Goal: Task Accomplishment & Management: Manage account settings

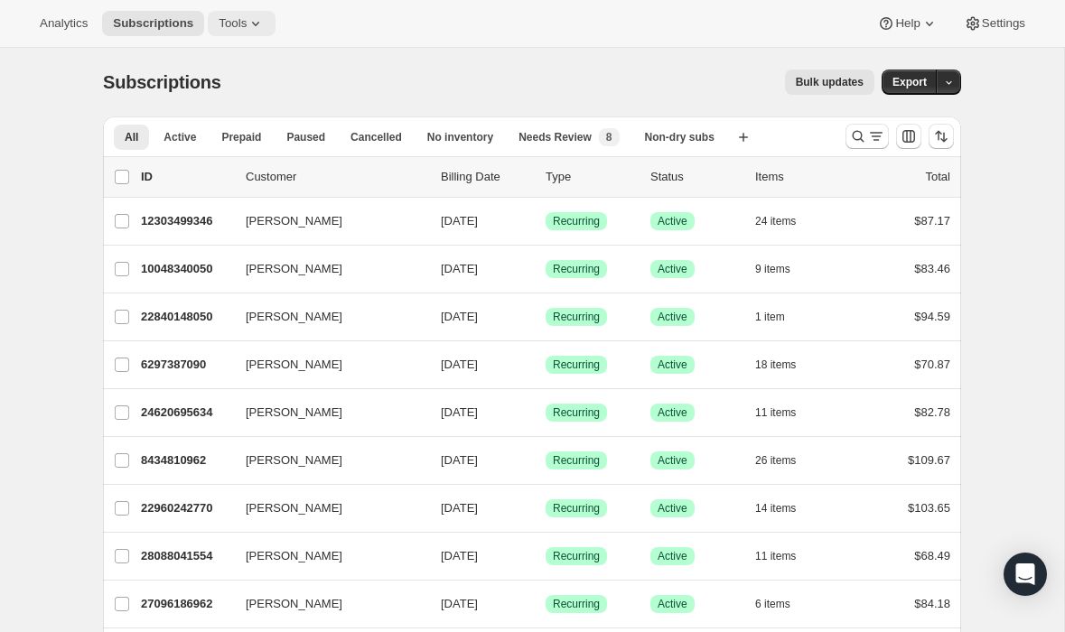
click at [252, 23] on icon at bounding box center [256, 23] width 18 height 18
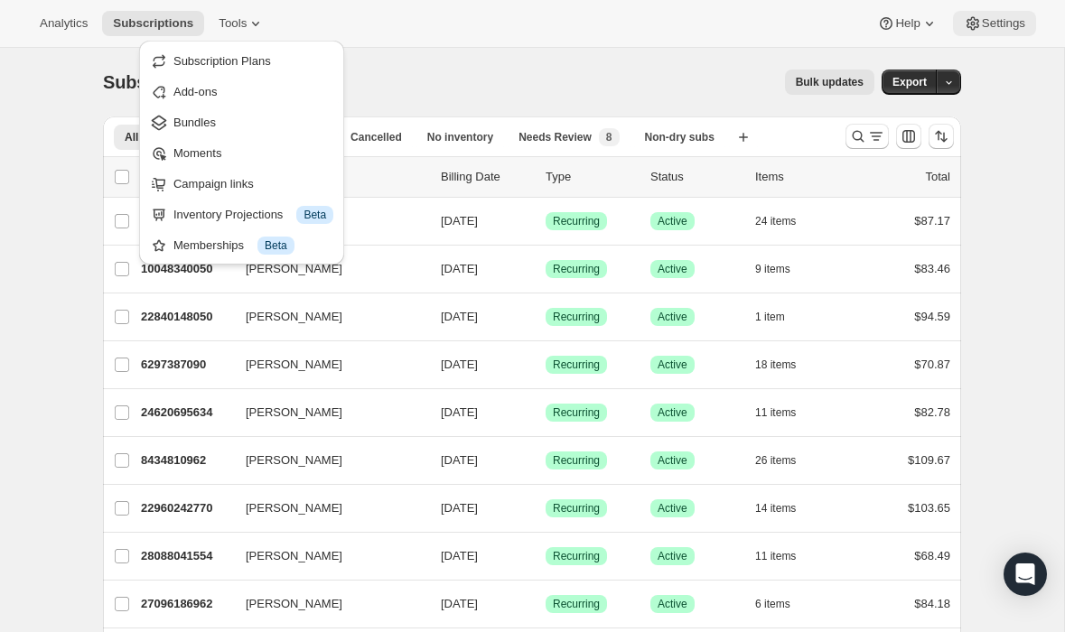
click at [998, 35] on button "Settings" at bounding box center [994, 23] width 83 height 25
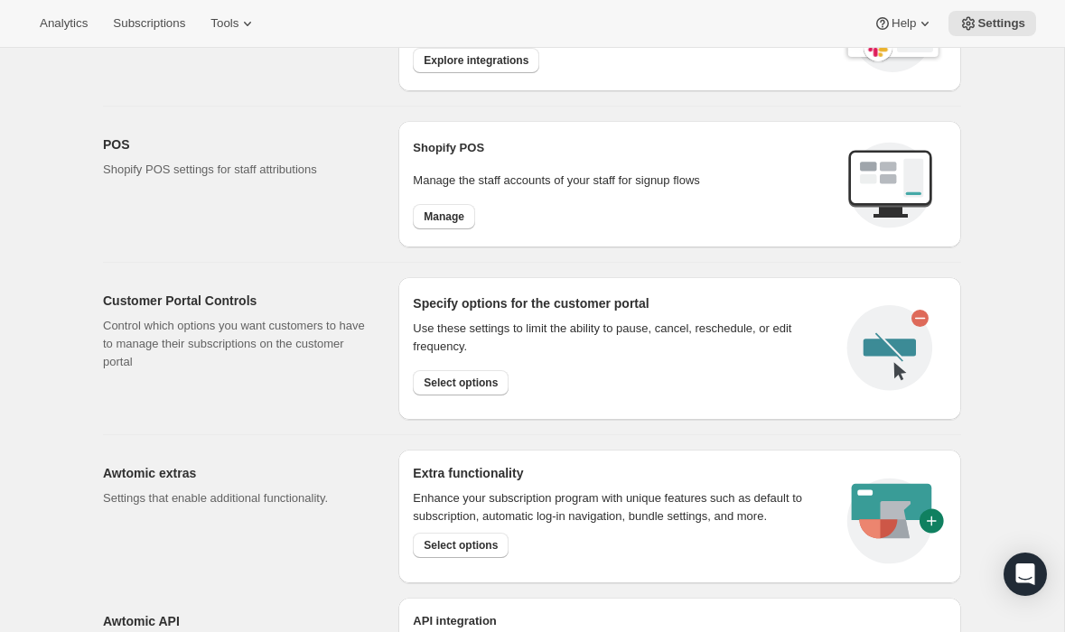
scroll to position [705, 0]
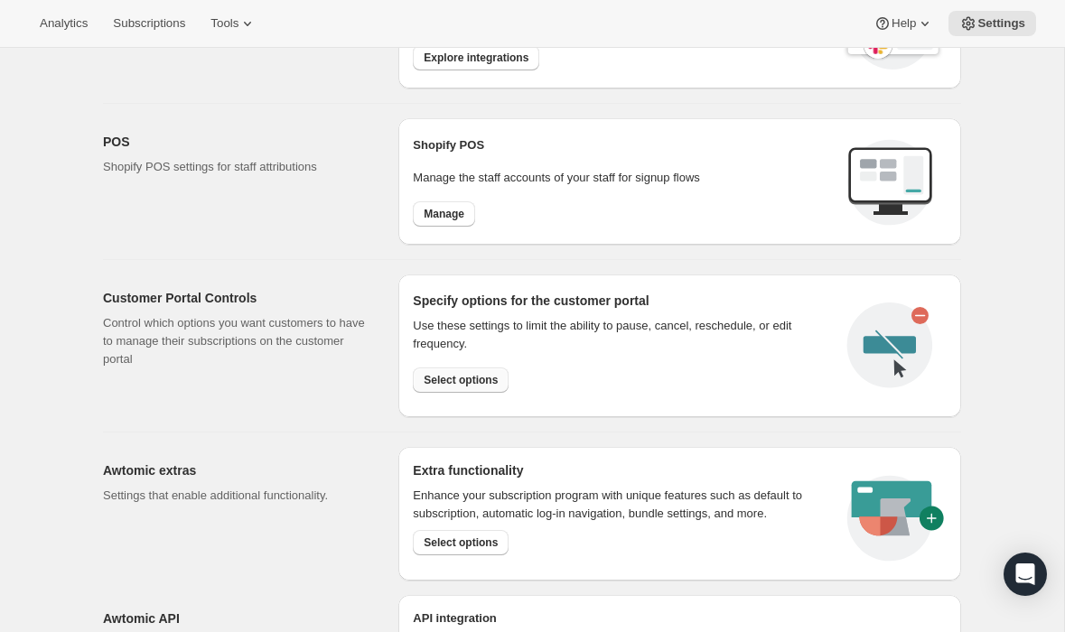
click at [466, 375] on span "Select options" at bounding box center [461, 380] width 74 height 14
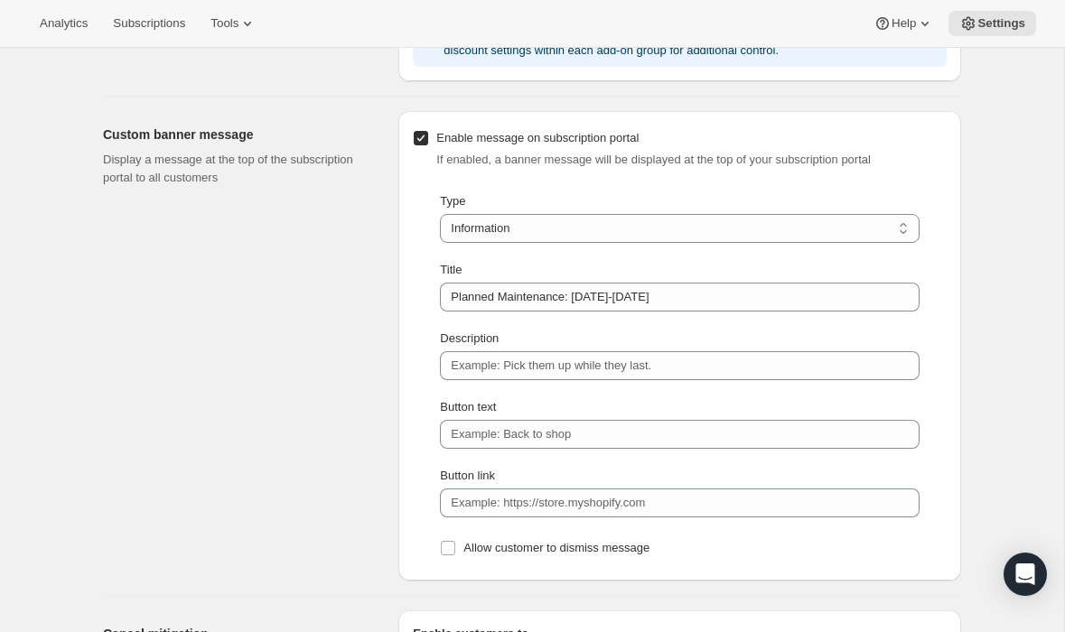
scroll to position [1213, 0]
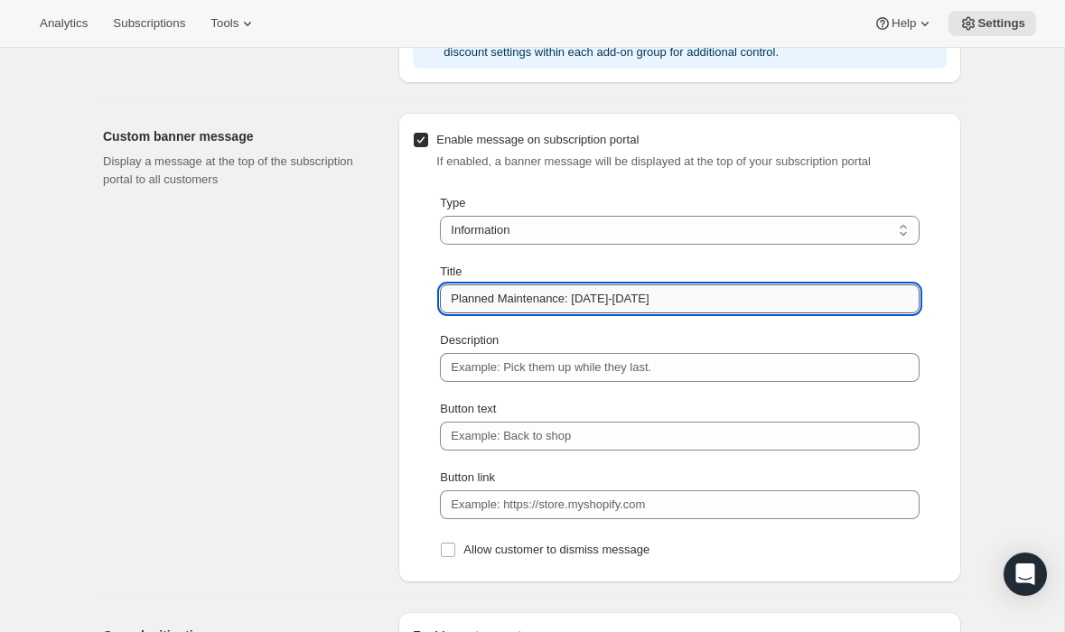
click at [537, 304] on input "Planned Maintenance: [DATE]-[DATE]" at bounding box center [680, 299] width 480 height 29
paste input "September Surprise Savings!"
type input "September Surprise Savings!"
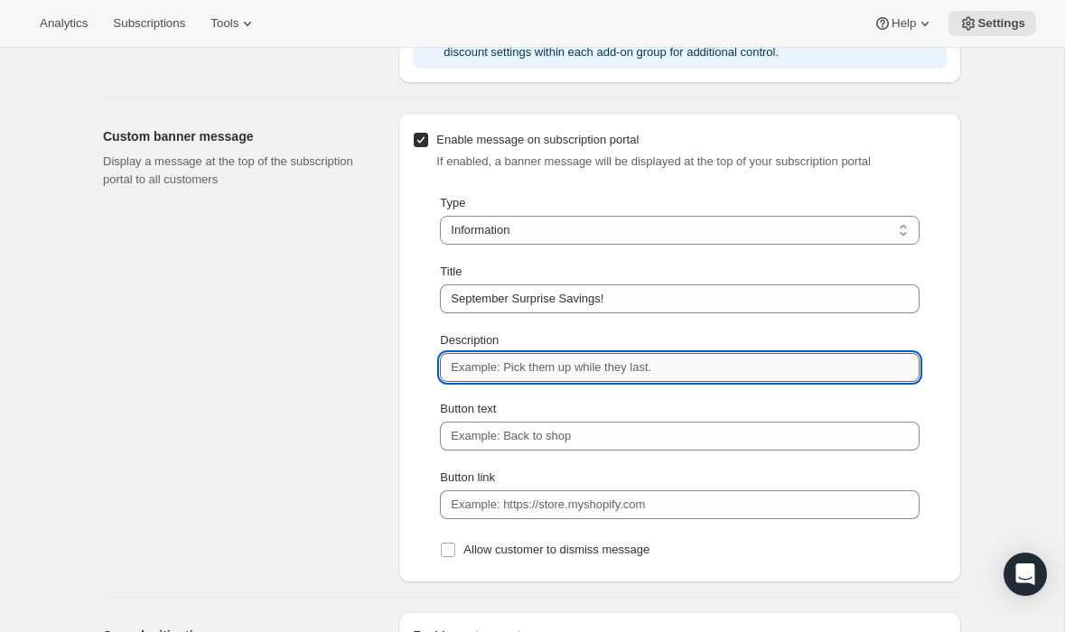
click at [480, 380] on input "Description" at bounding box center [680, 367] width 480 height 29
paste input "Get 25% off your next box with code NEXTBOX25. This month only."
type input "Get 25% off your next box with code NEXTBOX25. This month only."
click at [350, 378] on div "Custom banner message Display a message at the top of the subscription portal t…" at bounding box center [243, 348] width 281 height 470
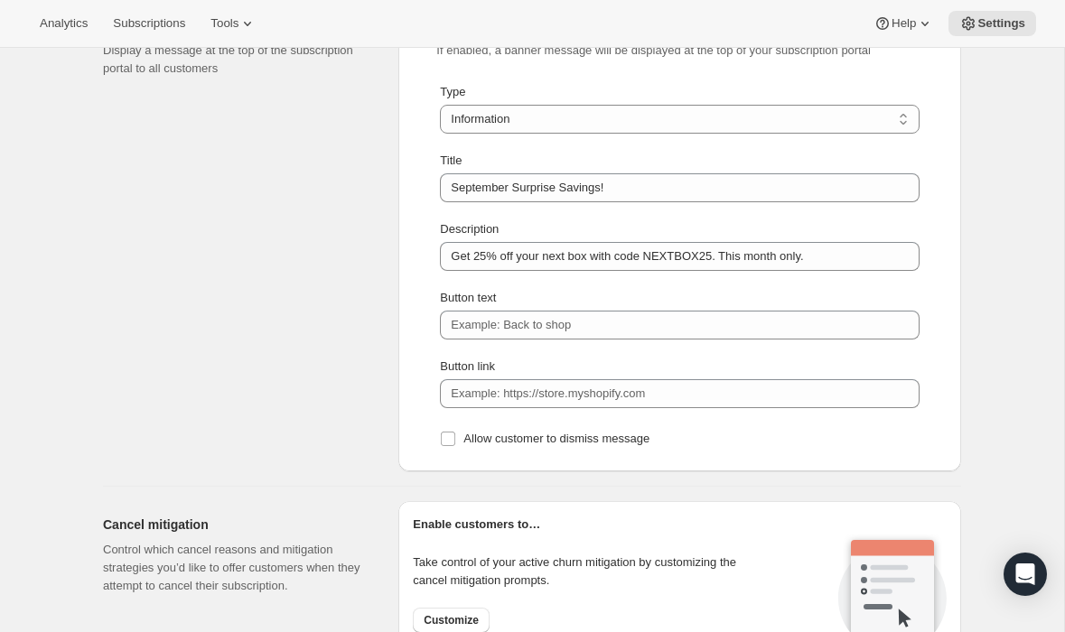
scroll to position [1333, 0]
